Goal: Task Accomplishment & Management: Manage account settings

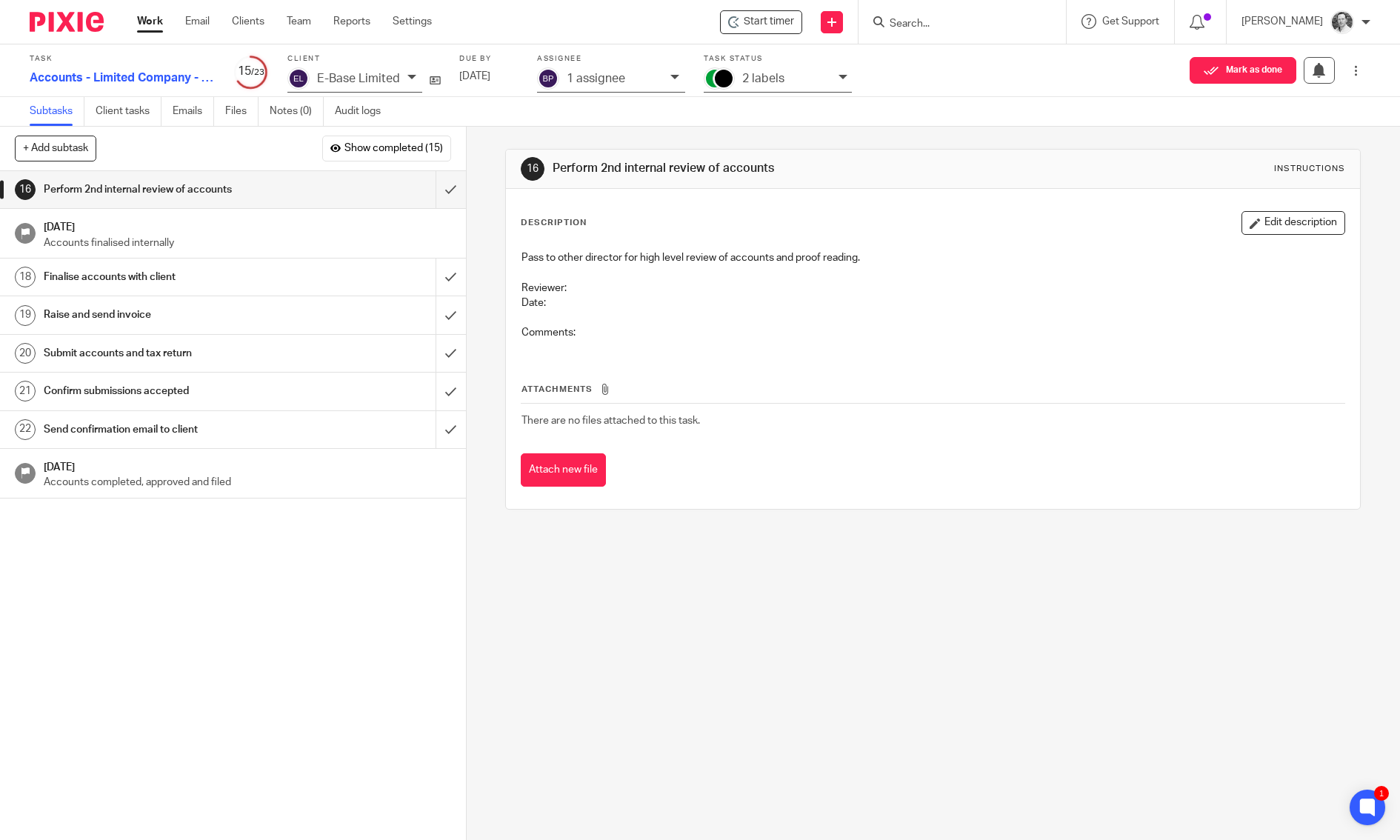
click at [966, 18] on input "Search" at bounding box center [954, 25] width 133 height 13
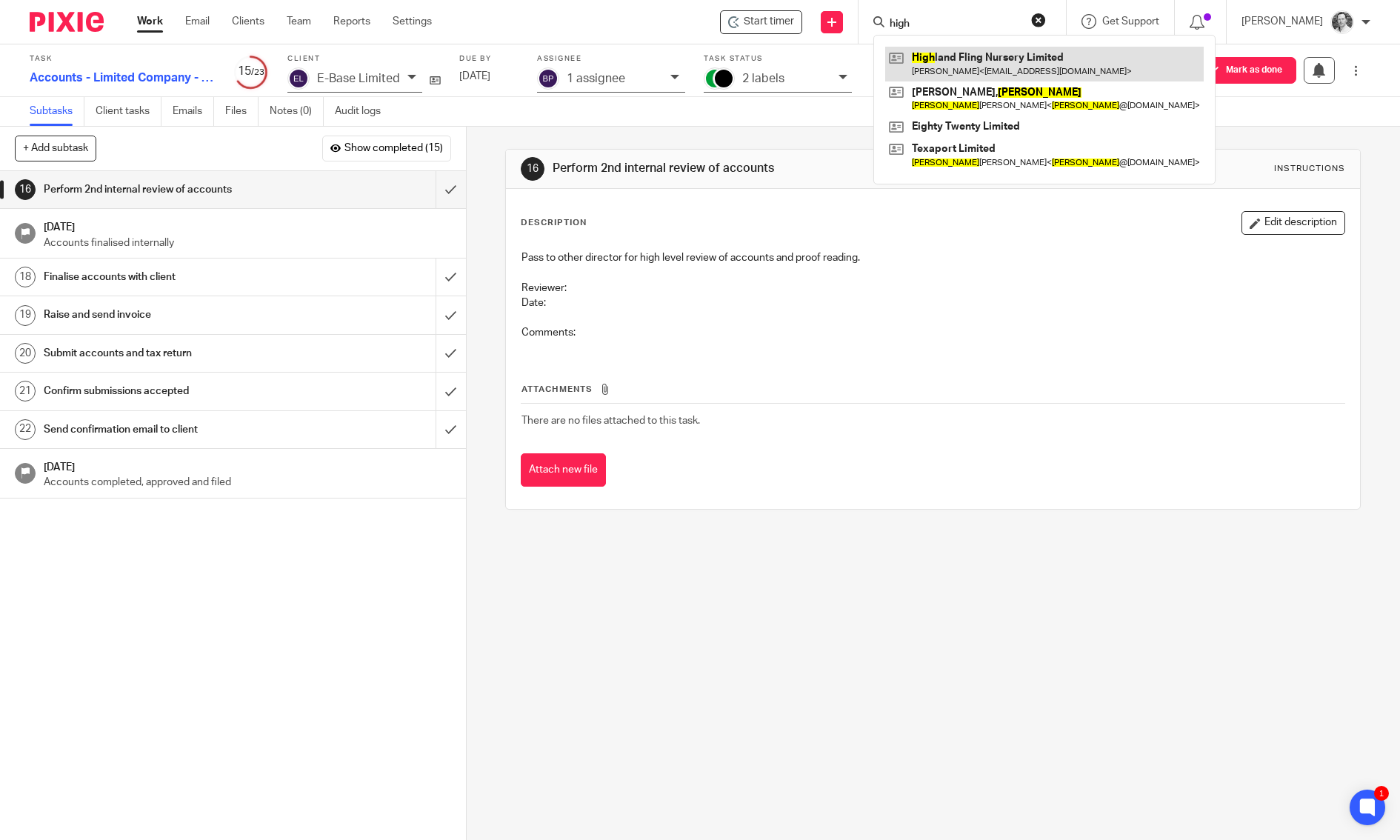
type input "high"
click at [1023, 65] on link at bounding box center [1044, 64] width 318 height 34
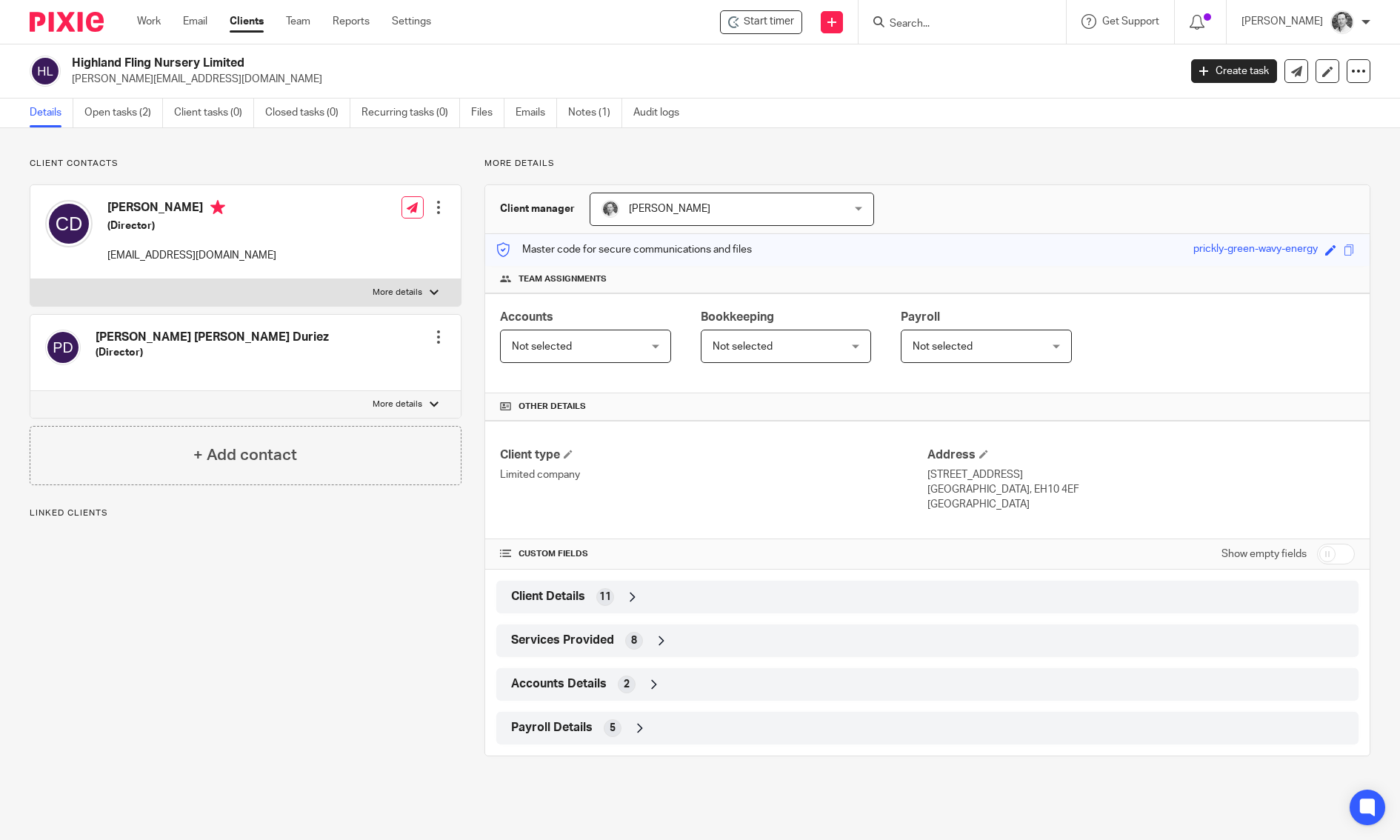
click at [551, 590] on span "Client Details" at bounding box center [549, 596] width 74 height 15
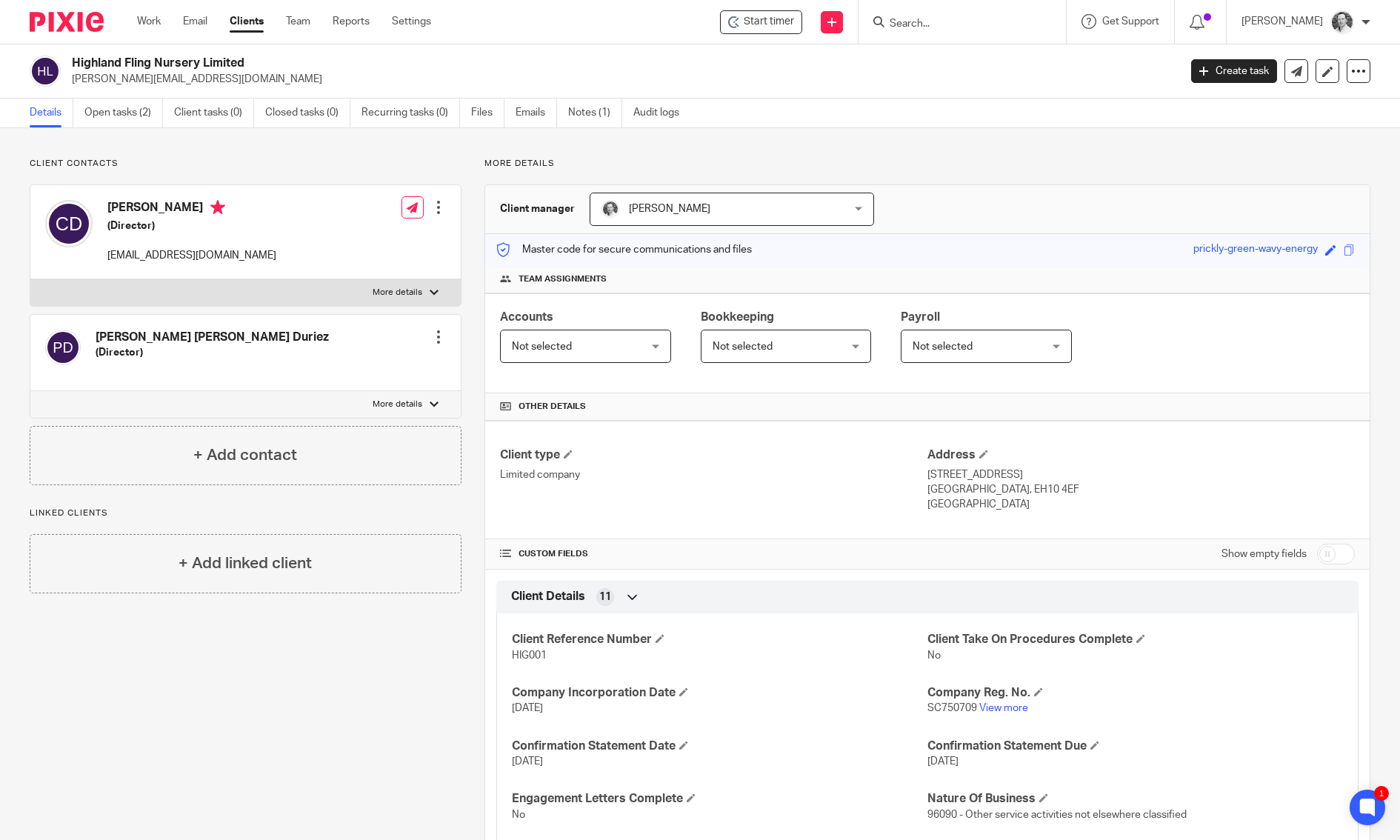
scroll to position [292, 0]
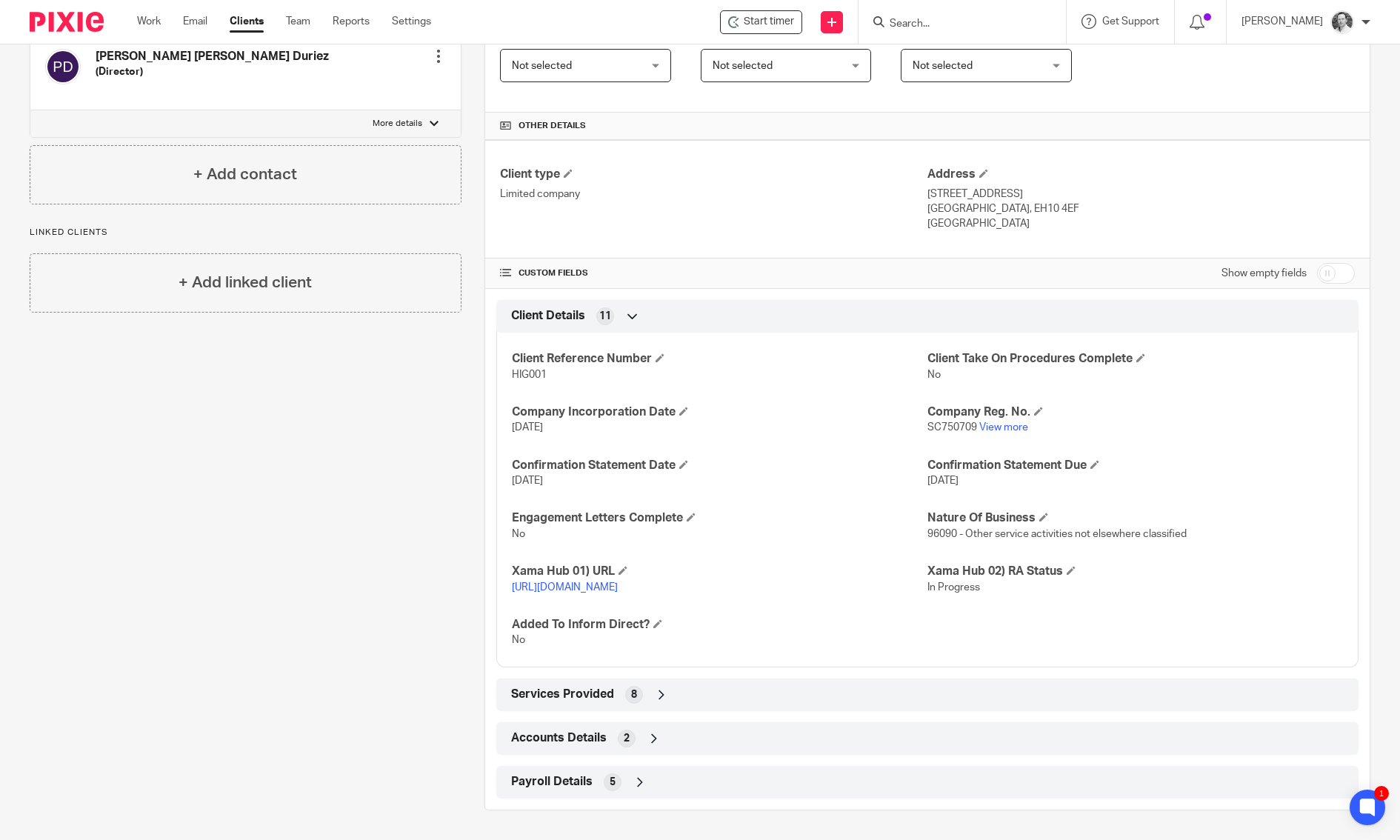
click at [1320, 263] on input "checkbox" at bounding box center [1336, 273] width 38 height 21
checkbox input "true"
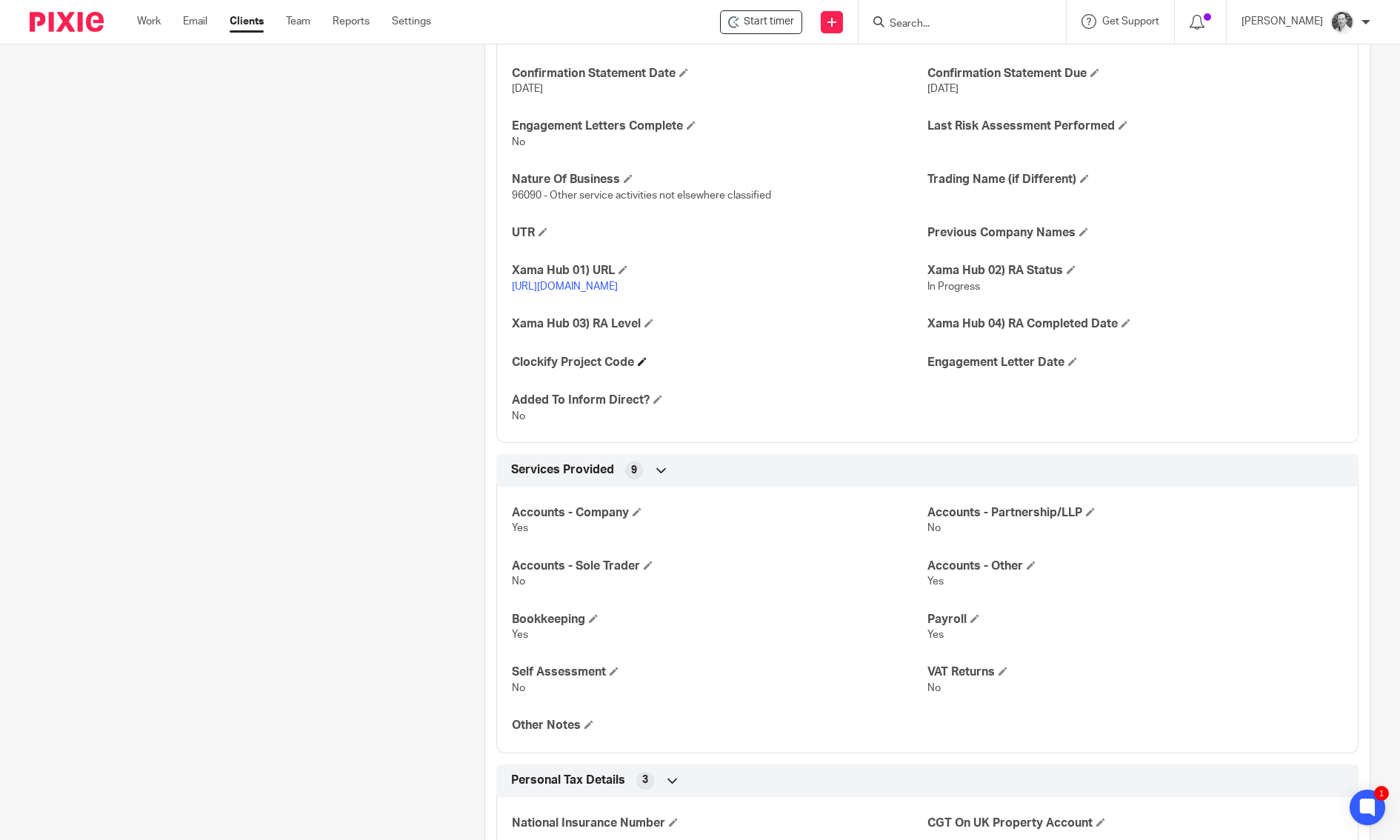
scroll to position [446, 0]
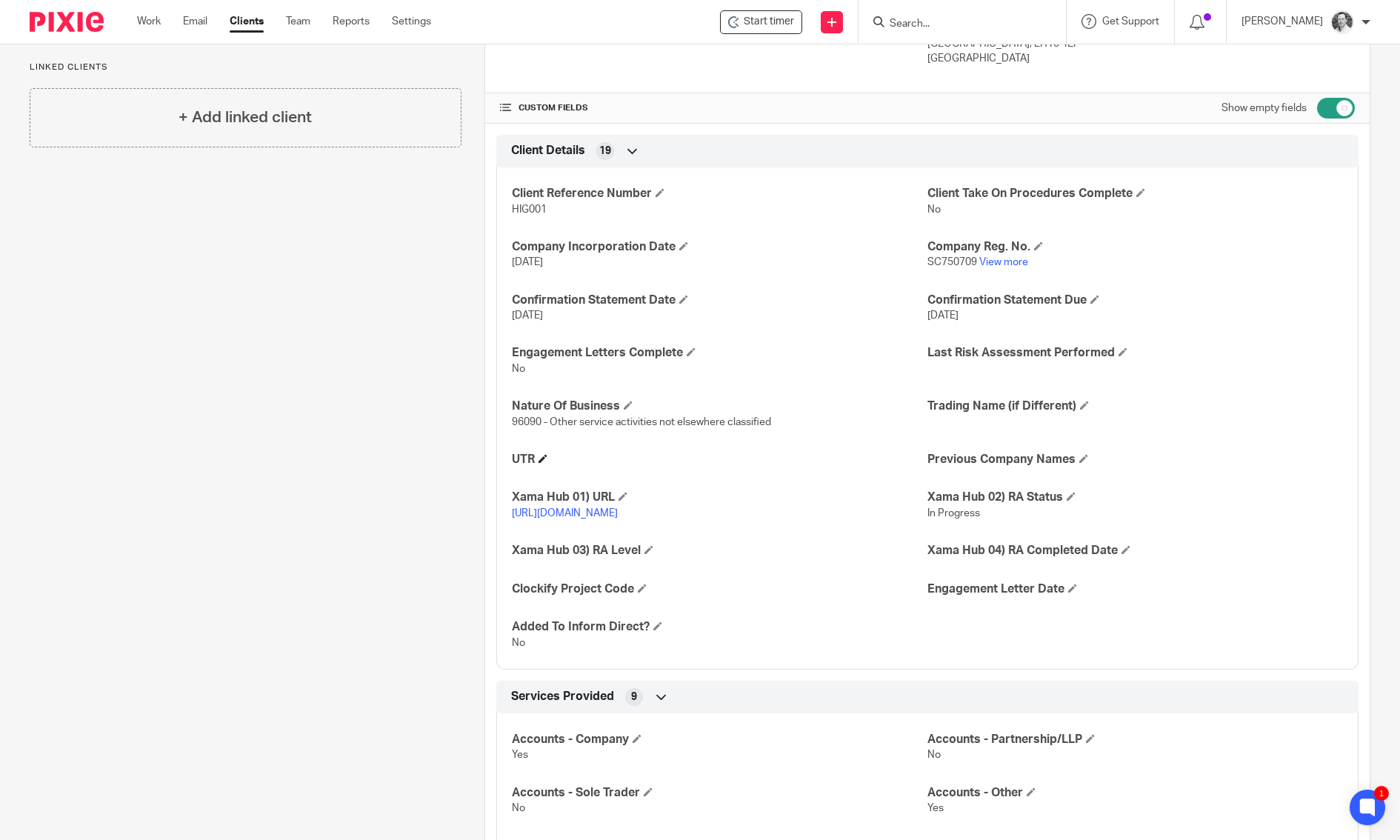
click at [546, 456] on h4 "UTR" at bounding box center [719, 459] width 415 height 15
click at [541, 454] on span at bounding box center [542, 458] width 9 height 9
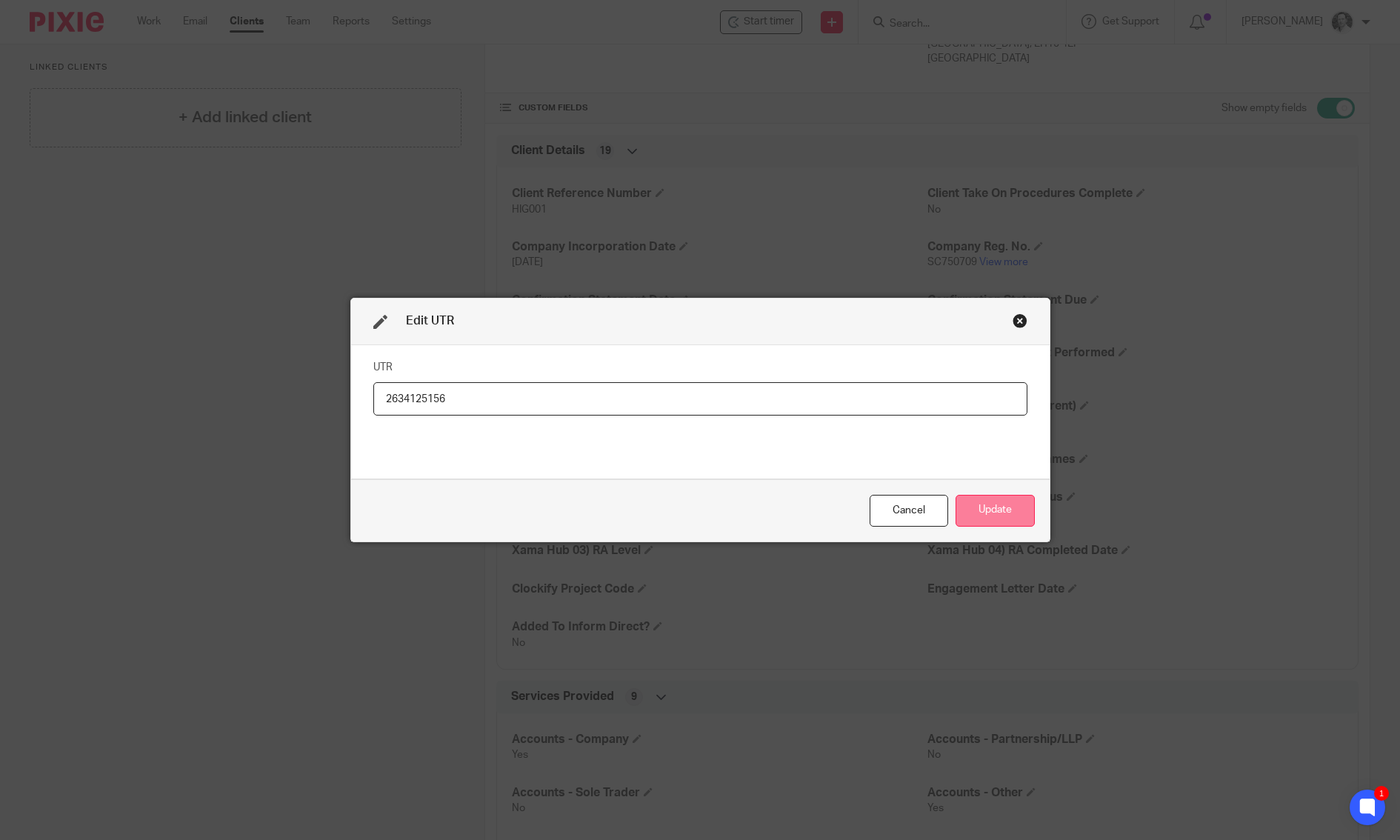
type input "2634125156"
click at [985, 514] on button "Update" at bounding box center [994, 510] width 79 height 31
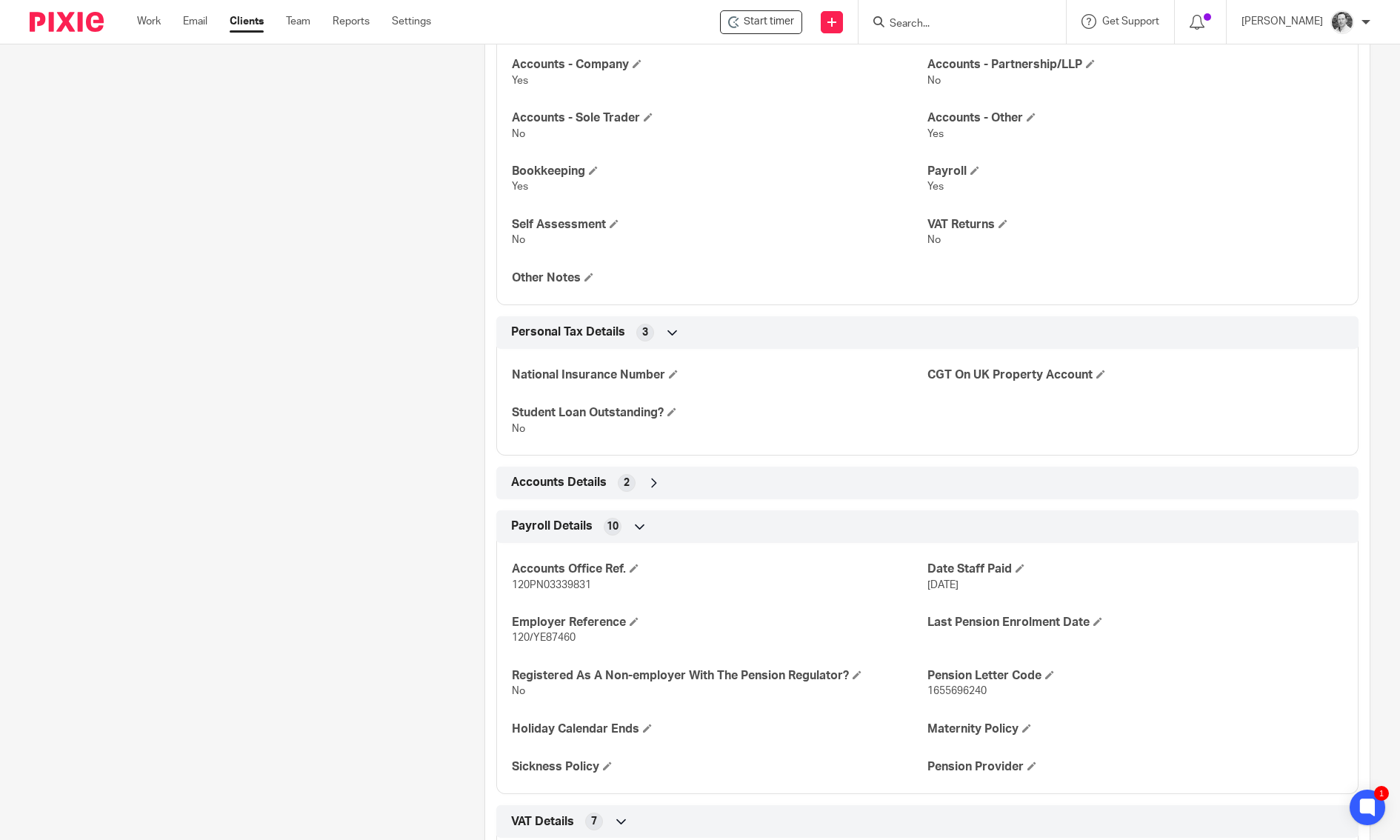
scroll to position [1383, 0]
